Goal: Download file/media

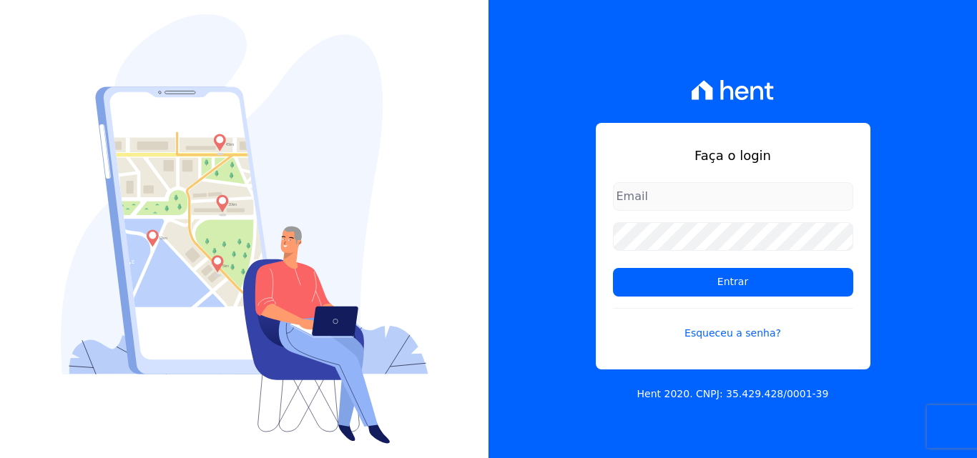
type input "[PERSON_NAME][EMAIL_ADDRESS][PERSON_NAME][DOMAIN_NAME]"
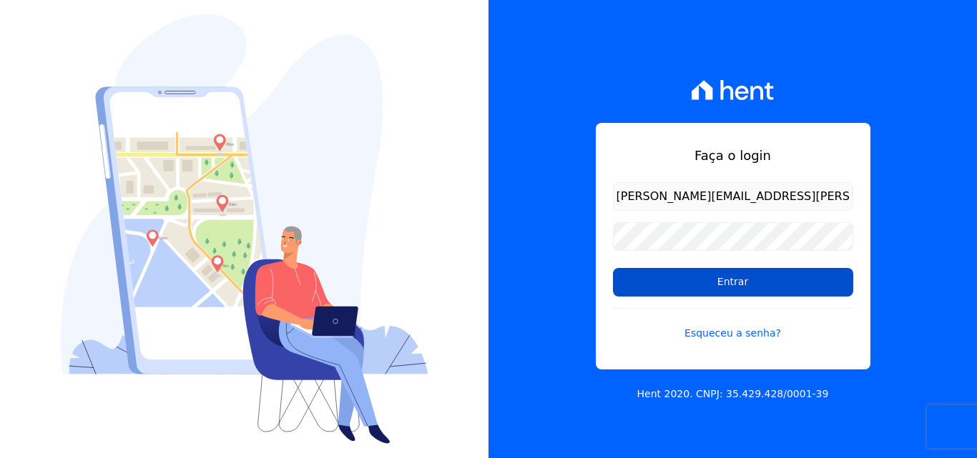
click at [669, 290] on input "Entrar" at bounding box center [733, 282] width 240 height 29
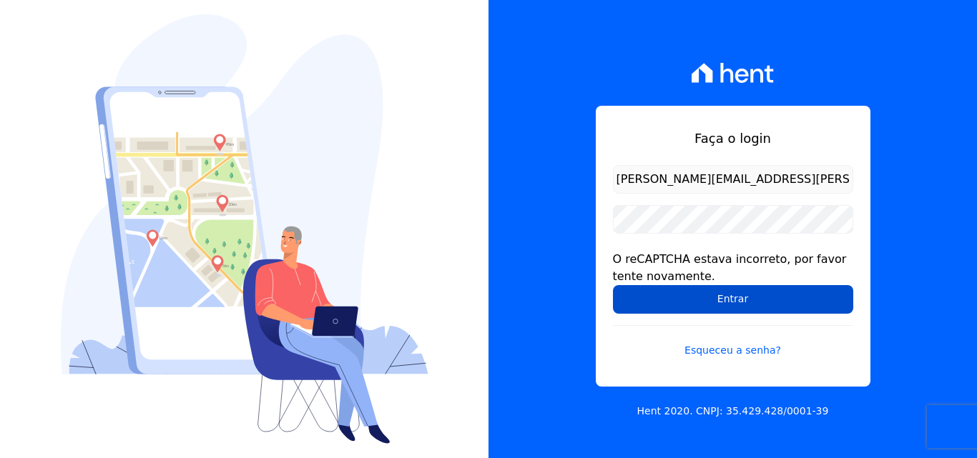
click at [667, 295] on input "Entrar" at bounding box center [733, 299] width 240 height 29
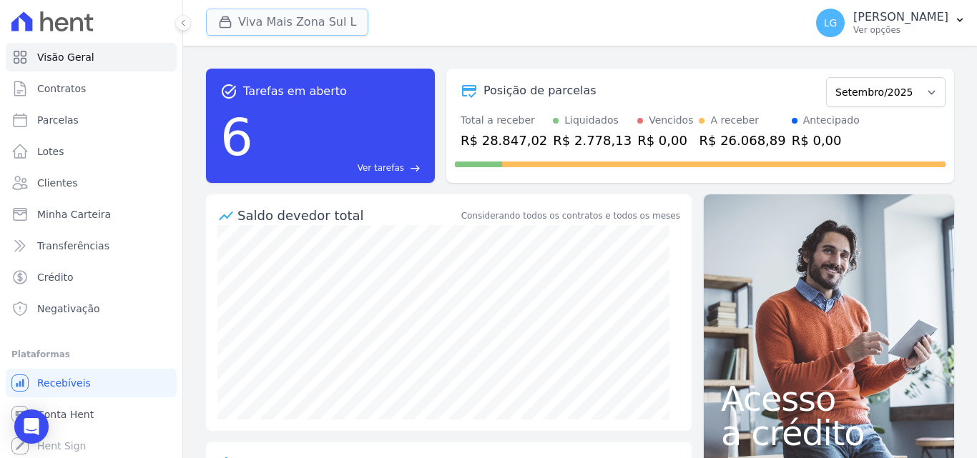
click at [330, 21] on button "Viva Mais Zona Sul L" at bounding box center [287, 22] width 162 height 27
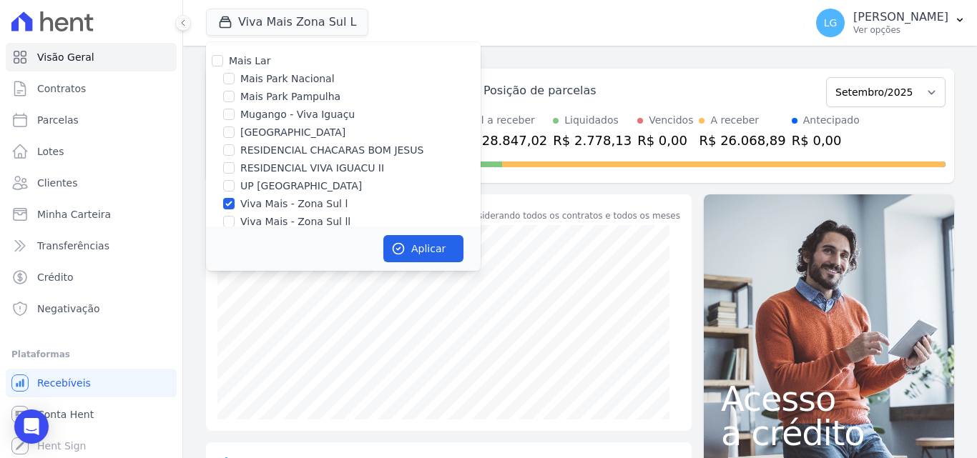
click at [259, 64] on label "Mais Lar" at bounding box center [249, 60] width 41 height 11
click at [223, 64] on input "Mais Lar" at bounding box center [217, 60] width 11 height 11
checkbox input "true"
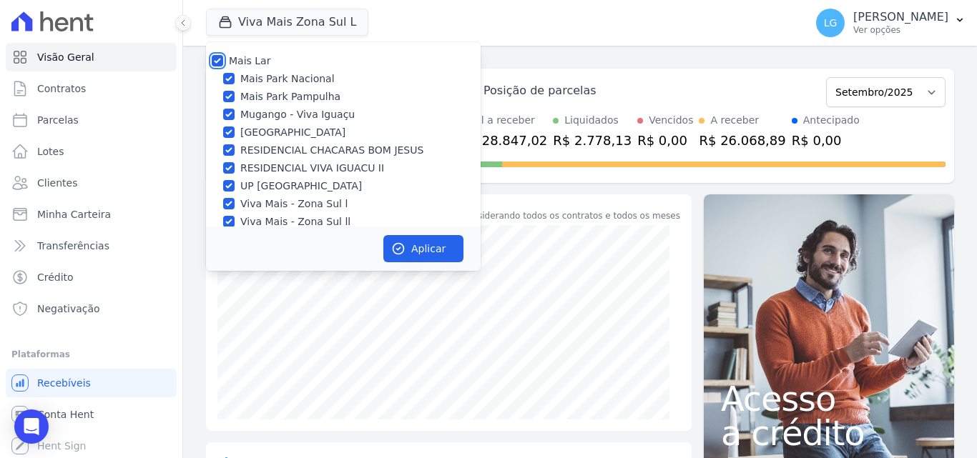
checkbox input "true"
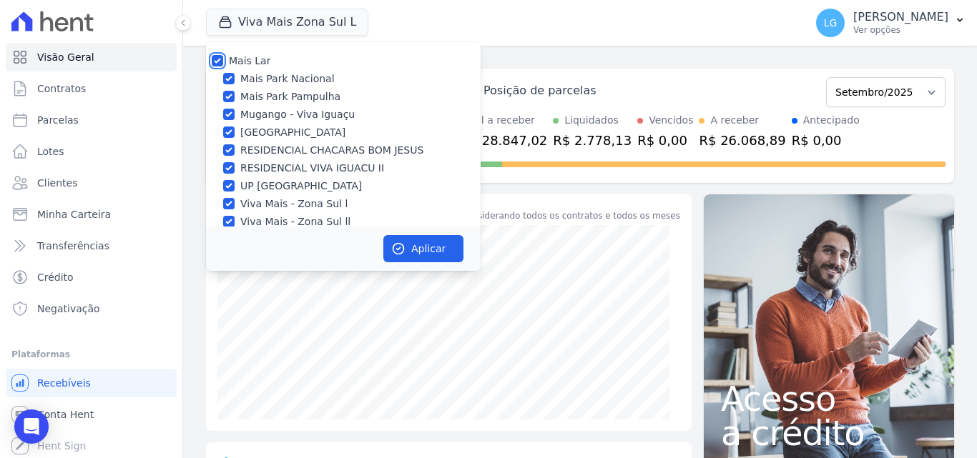
checkbox input "true"
click at [421, 244] on button "Aplicar" at bounding box center [423, 248] width 80 height 27
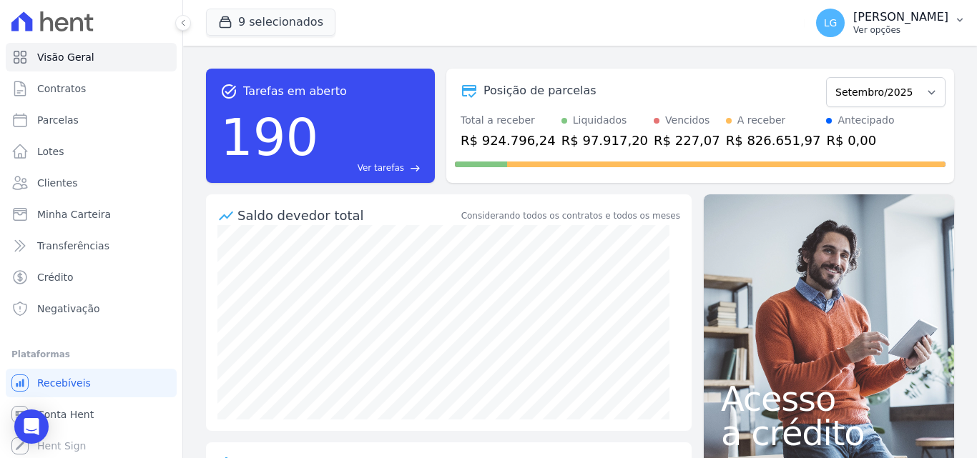
click at [853, 20] on p "Luiz Guilherme Costa Nascimento" at bounding box center [900, 17] width 95 height 14
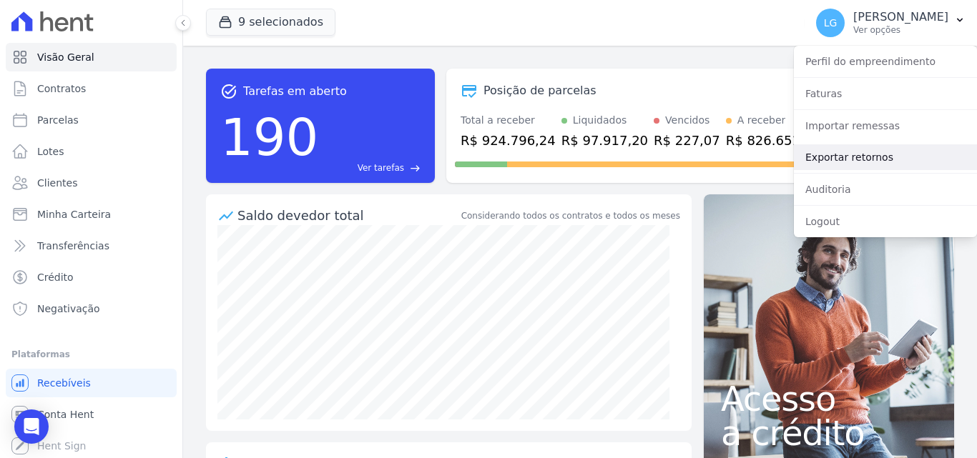
click at [848, 152] on link "Exportar retornos" at bounding box center [885, 157] width 183 height 26
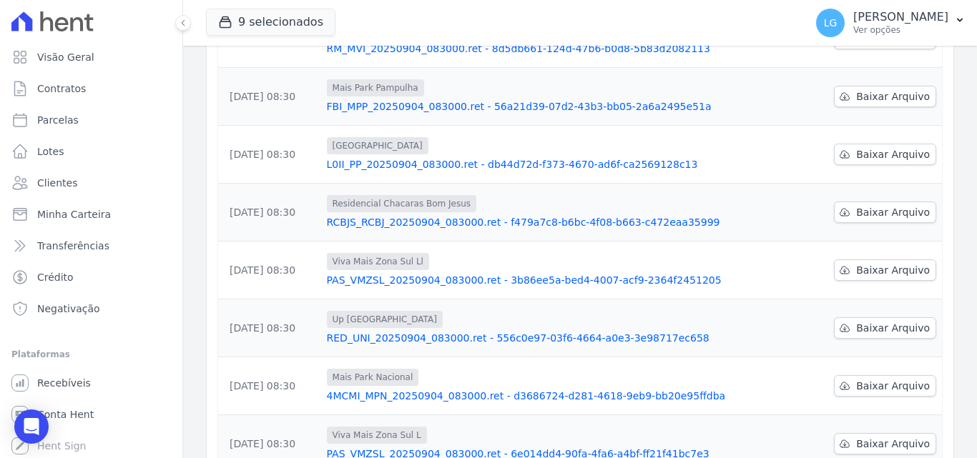
scroll to position [267, 0]
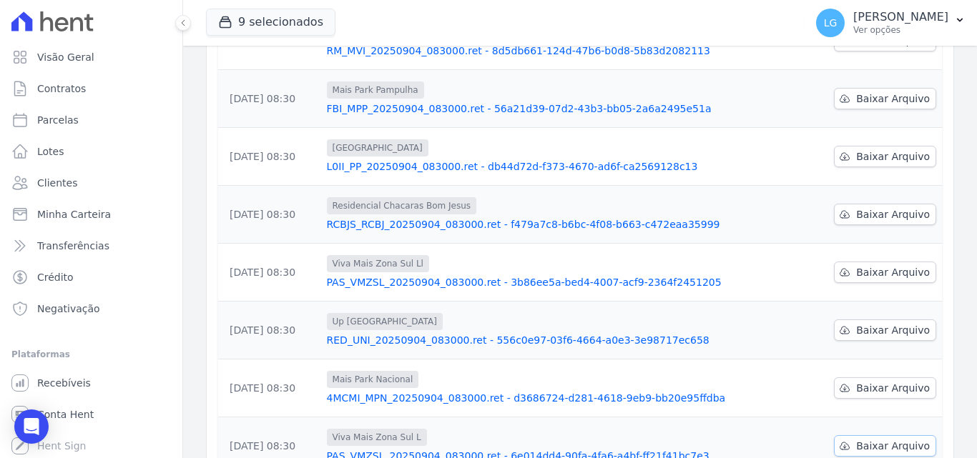
click at [864, 439] on span "Baixar Arquivo" at bounding box center [893, 446] width 74 height 14
click at [882, 381] on span "Baixar Arquivo" at bounding box center [893, 388] width 74 height 14
click at [892, 323] on span "Baixar Arquivo" at bounding box center [893, 330] width 74 height 14
click at [880, 265] on span "Baixar Arquivo" at bounding box center [893, 272] width 74 height 14
click at [875, 207] on span "Baixar Arquivo" at bounding box center [893, 214] width 74 height 14
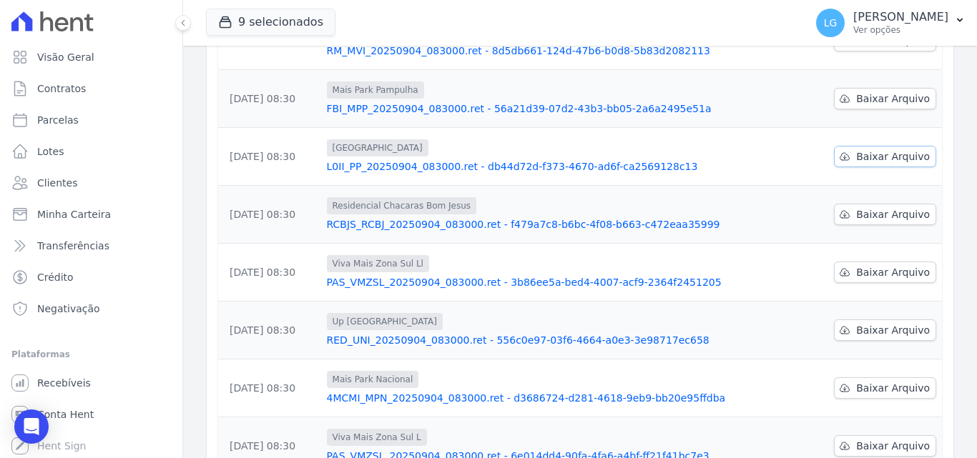
click at [872, 149] on span "Baixar Arquivo" at bounding box center [893, 156] width 74 height 14
click at [873, 92] on span "Baixar Arquivo" at bounding box center [893, 99] width 74 height 14
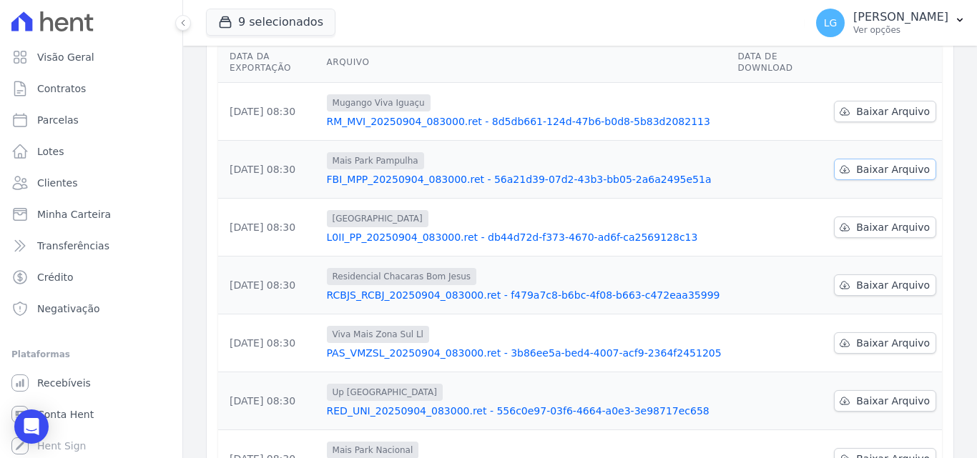
scroll to position [195, 0]
click at [873, 105] on span "Baixar Arquivo" at bounding box center [893, 112] width 74 height 14
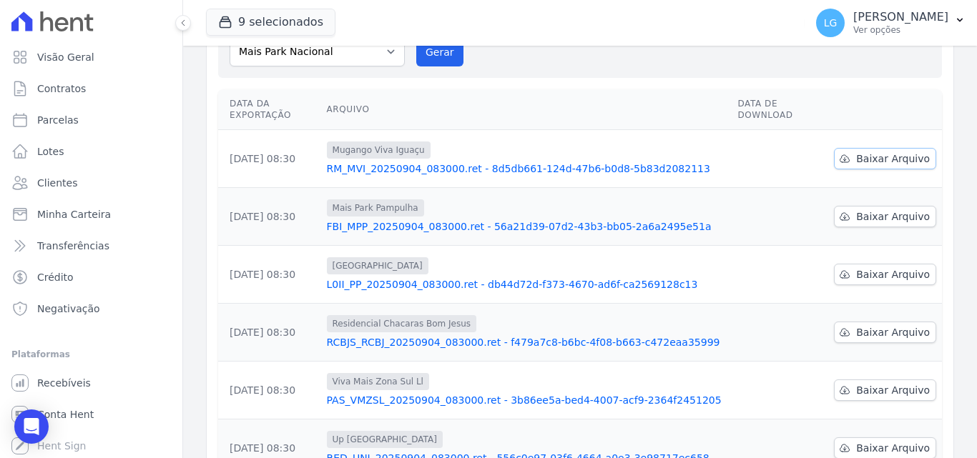
scroll to position [124, 0]
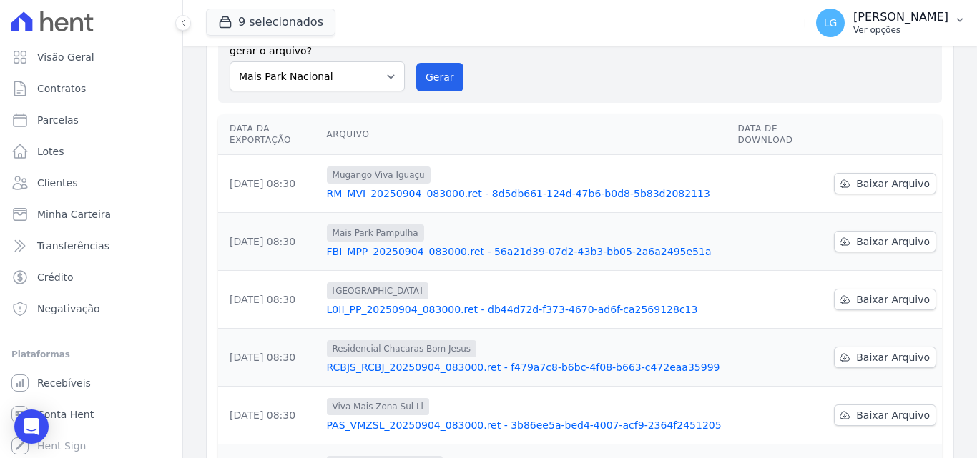
click at [853, 31] on p "Ver opções" at bounding box center [900, 29] width 95 height 11
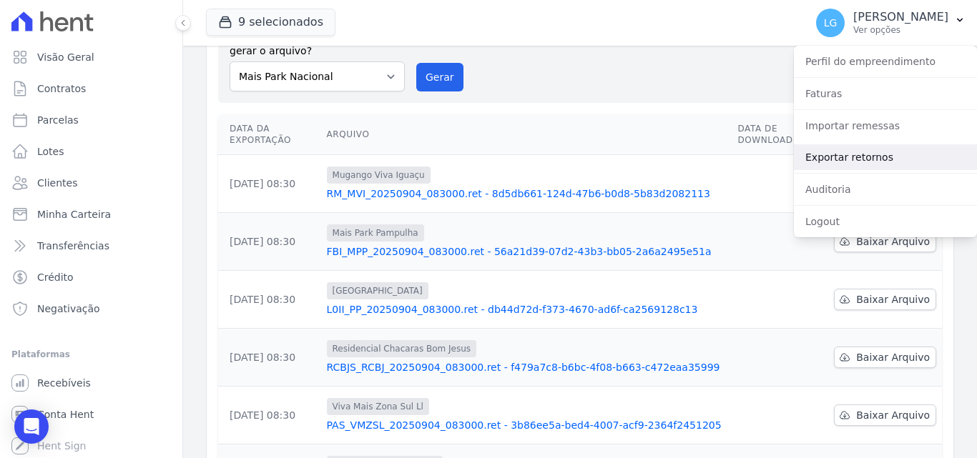
click at [823, 158] on link "Exportar retornos" at bounding box center [885, 157] width 183 height 26
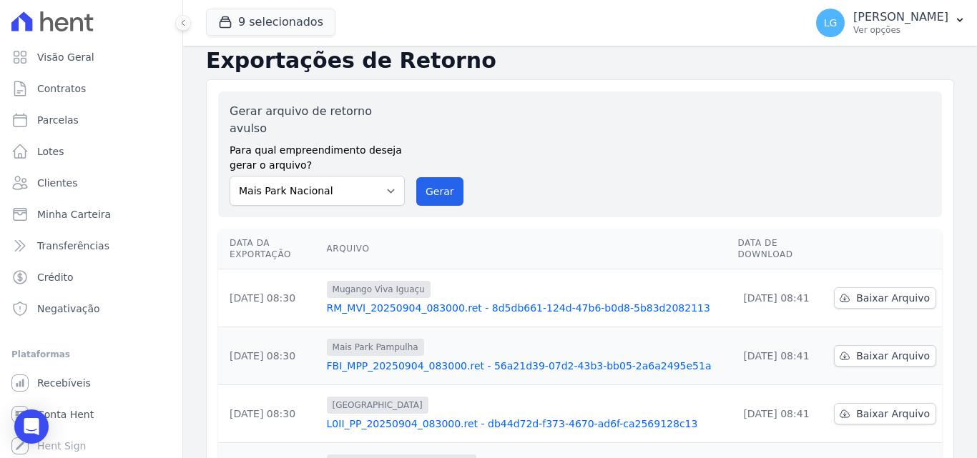
scroll to position [0, 0]
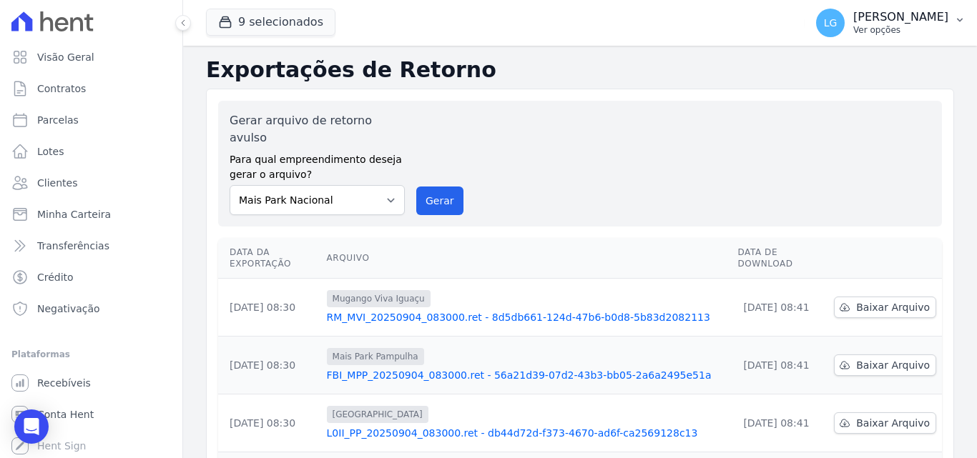
click at [853, 25] on p "Ver opções" at bounding box center [900, 29] width 95 height 11
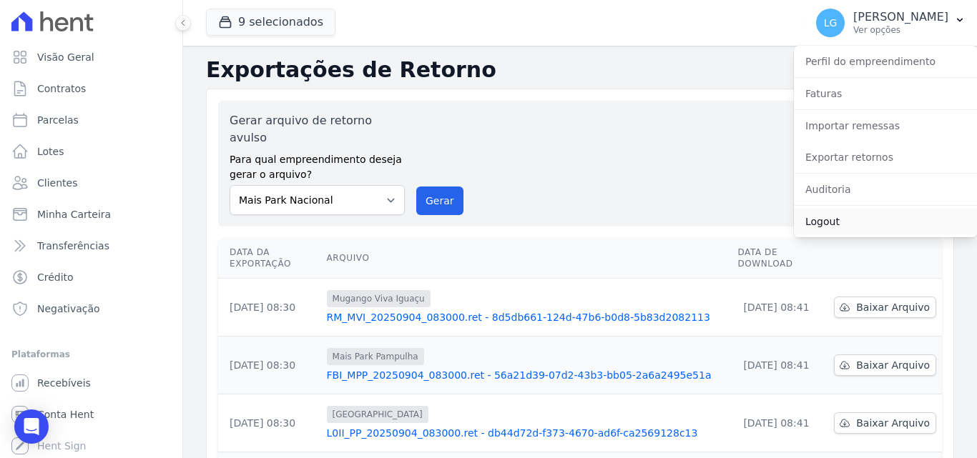
click at [838, 216] on link "Logout" at bounding box center [885, 222] width 183 height 26
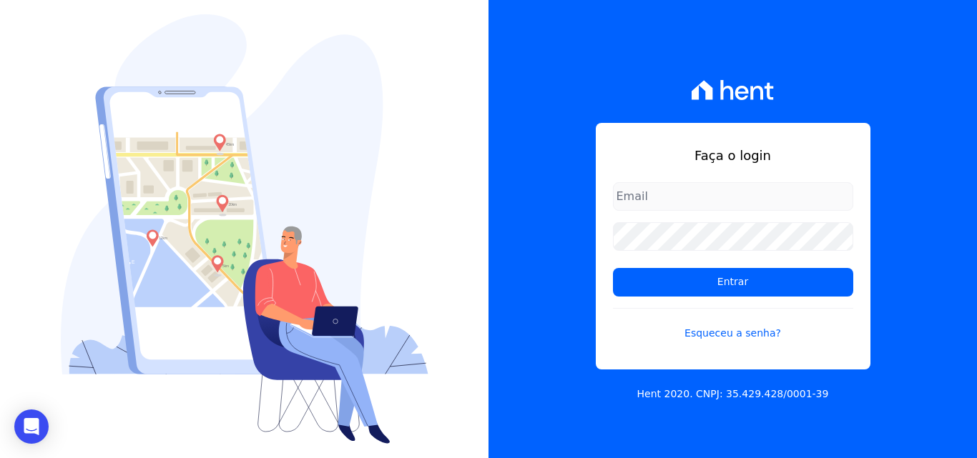
type input "[PERSON_NAME][EMAIL_ADDRESS][PERSON_NAME][DOMAIN_NAME]"
